Goal: Task Accomplishment & Management: Manage account settings

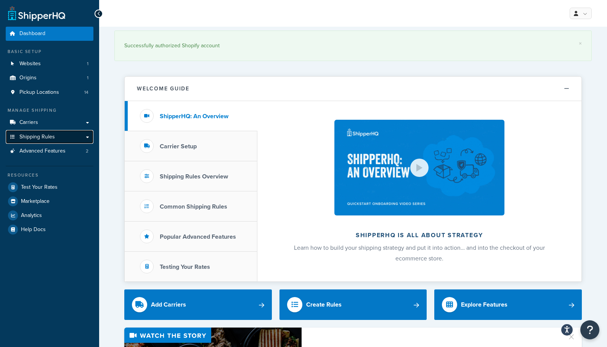
click at [39, 138] on span "Shipping Rules" at bounding box center [36, 137] width 35 height 6
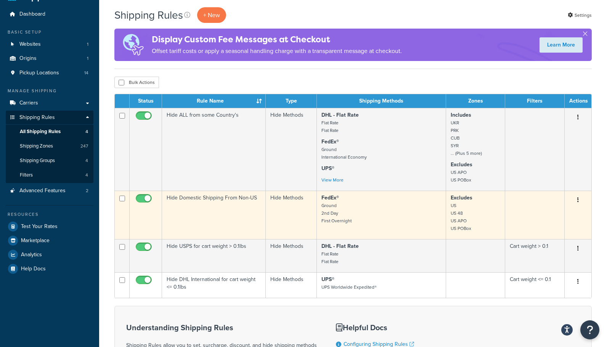
scroll to position [40, 0]
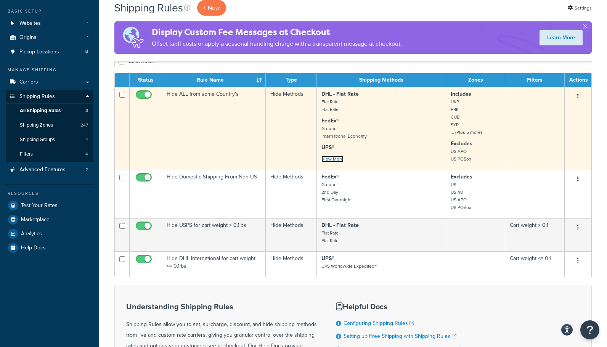
click at [329, 159] on link "View More" at bounding box center [332, 159] width 22 height 7
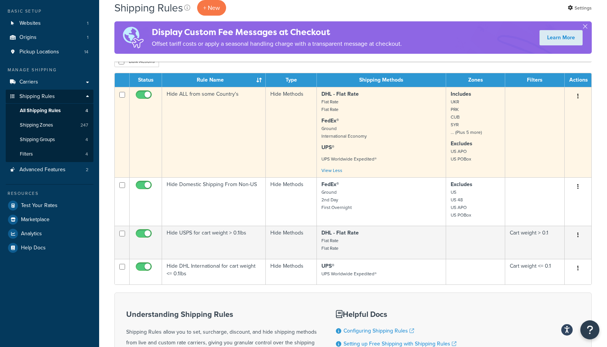
click at [476, 111] on p "Includes UKR PRK CUB SYR ... (Plus 5 more)" at bounding box center [476, 113] width 50 height 46
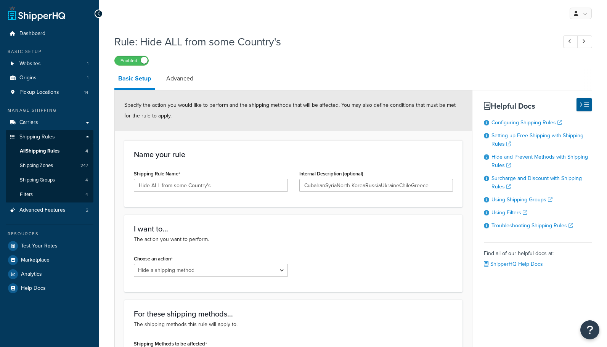
select select "HIDE"
type input "CubaIranSyriaNorth KoreaRussiaUkraineChileGreece"
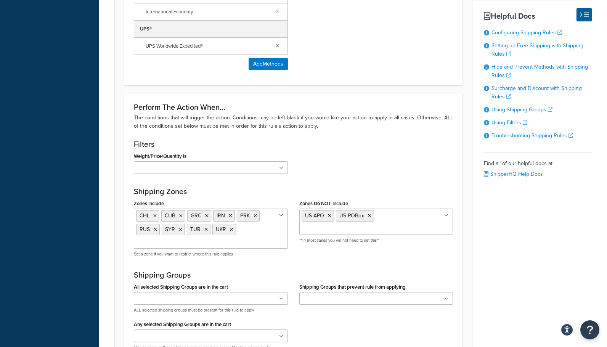
scroll to position [449, 0]
